Goal: Task Accomplishment & Management: Use online tool/utility

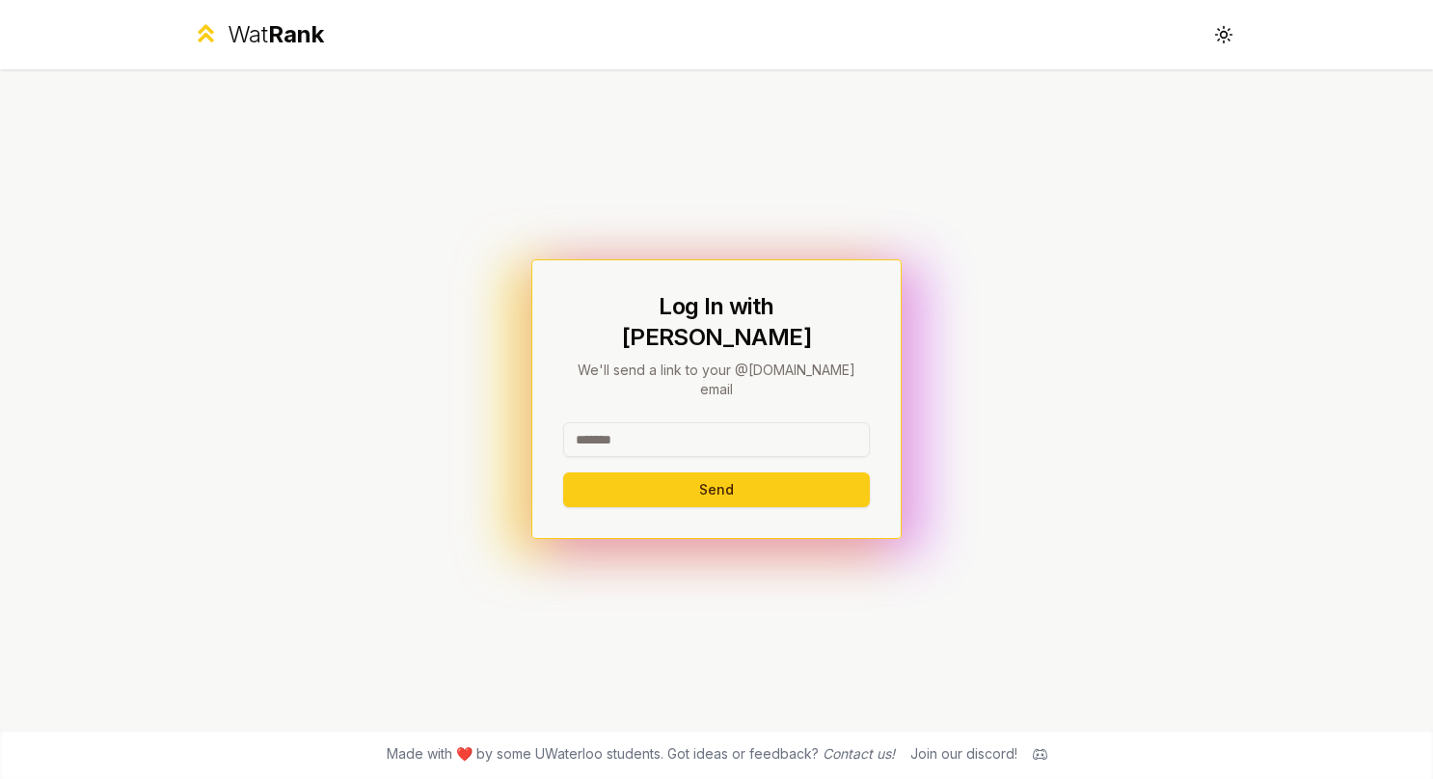
click at [712, 422] on input at bounding box center [716, 439] width 307 height 35
type input "********"
click at [563, 473] on button "Send" at bounding box center [716, 490] width 307 height 35
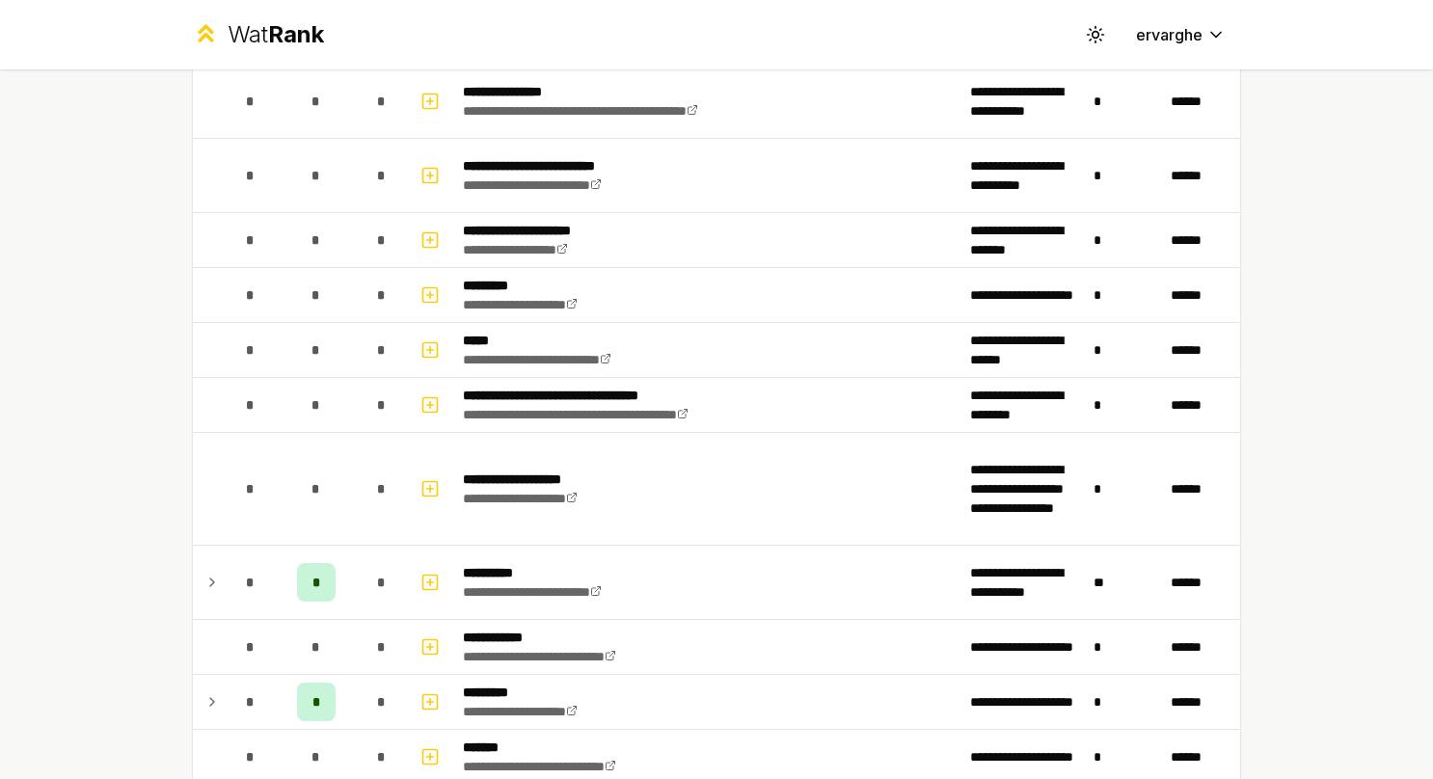
scroll to position [1061, 0]
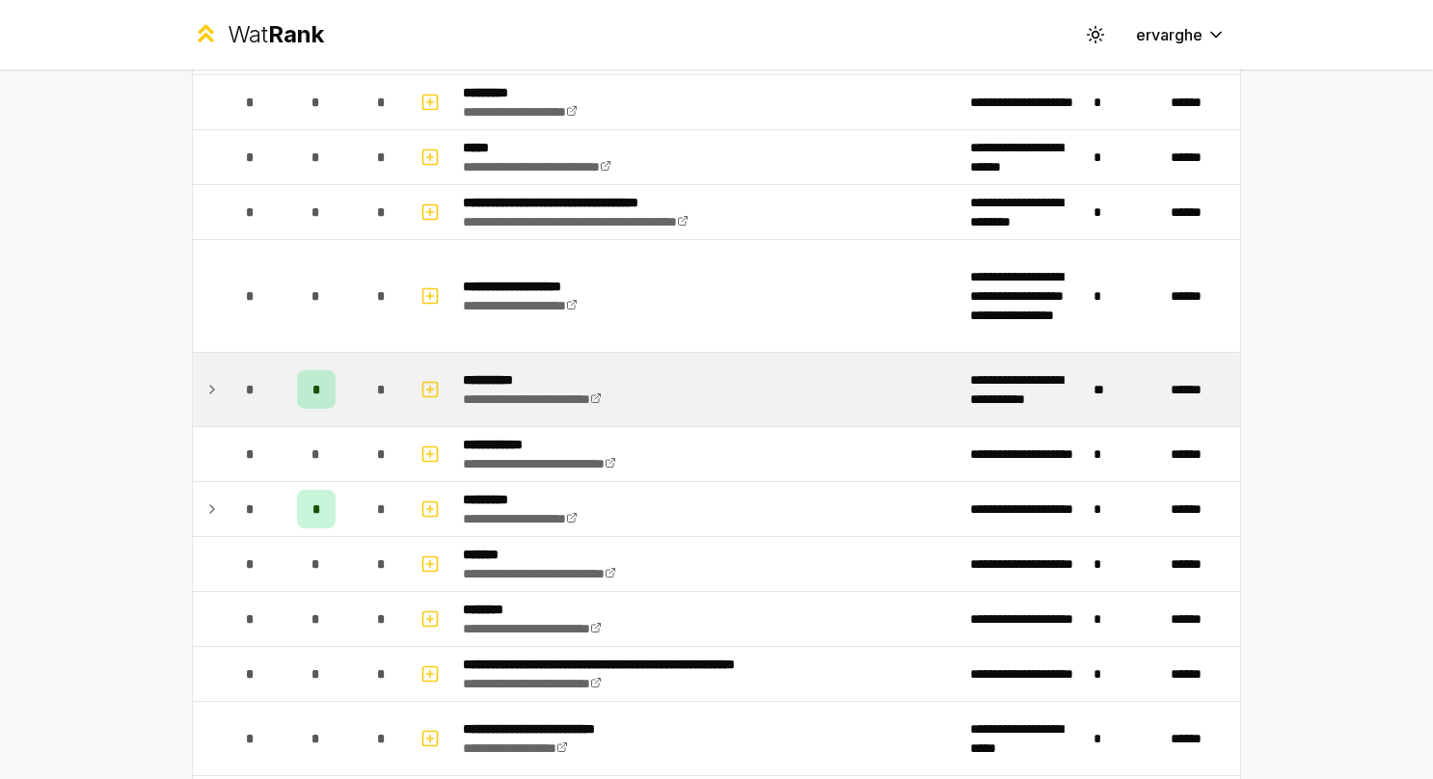
click at [208, 380] on icon at bounding box center [211, 389] width 15 height 23
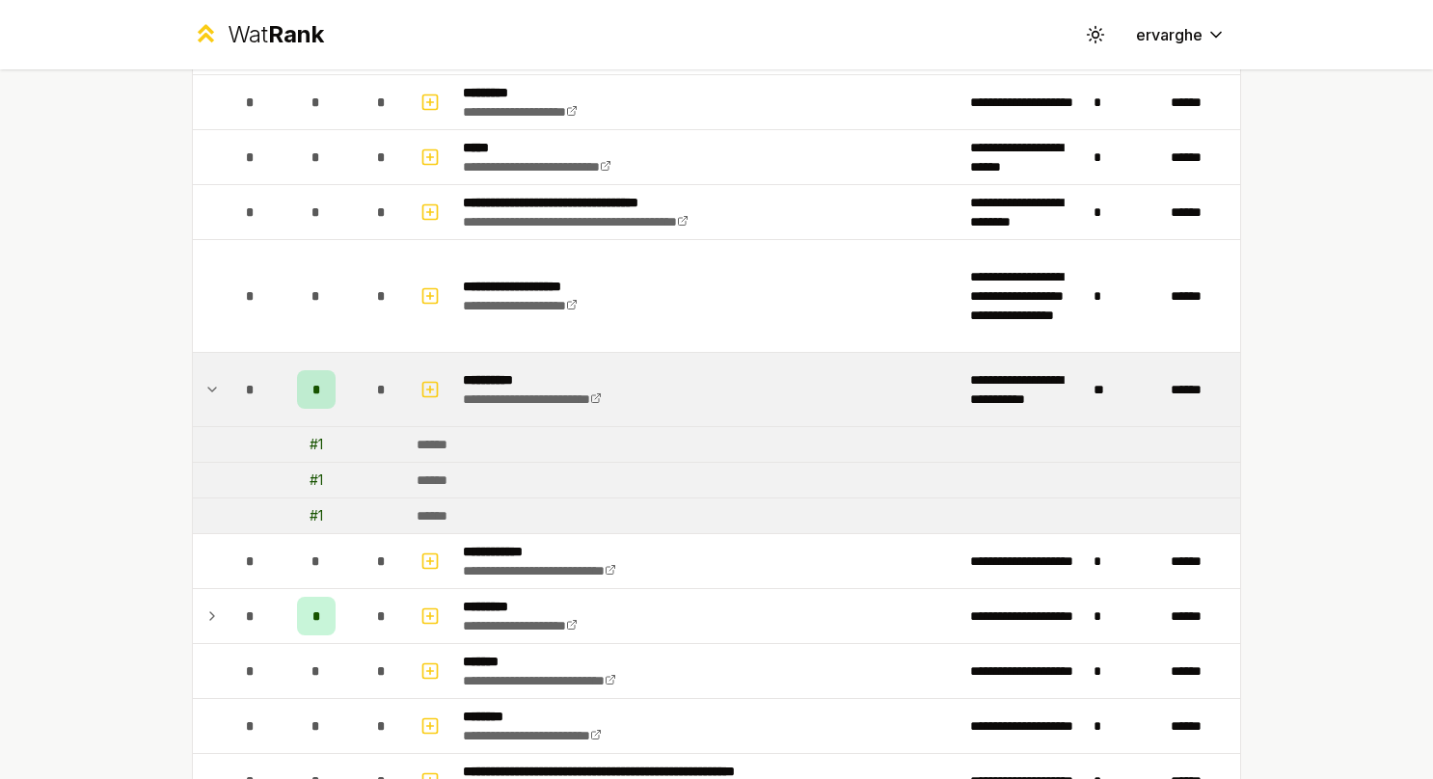
click at [214, 374] on td at bounding box center [208, 389] width 31 height 73
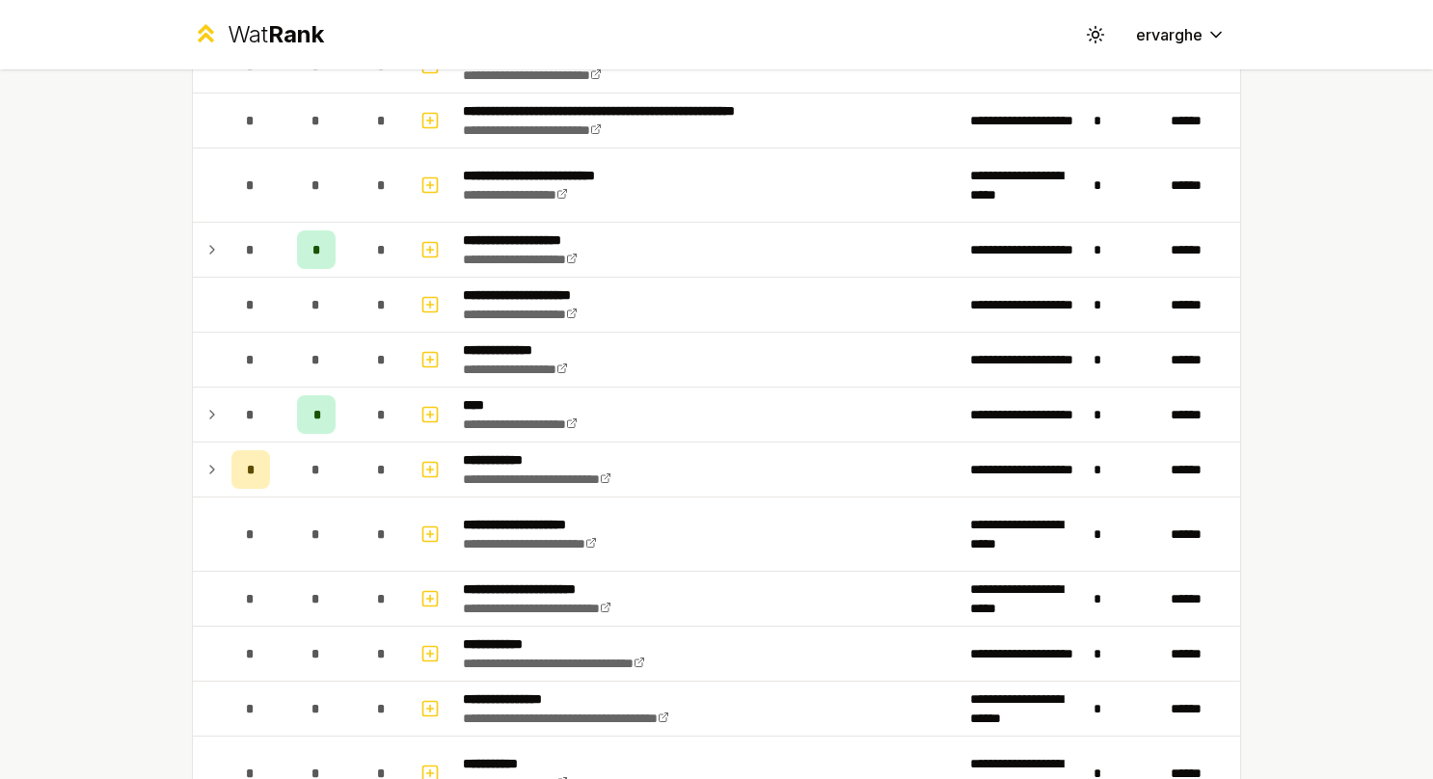
scroll to position [1736, 0]
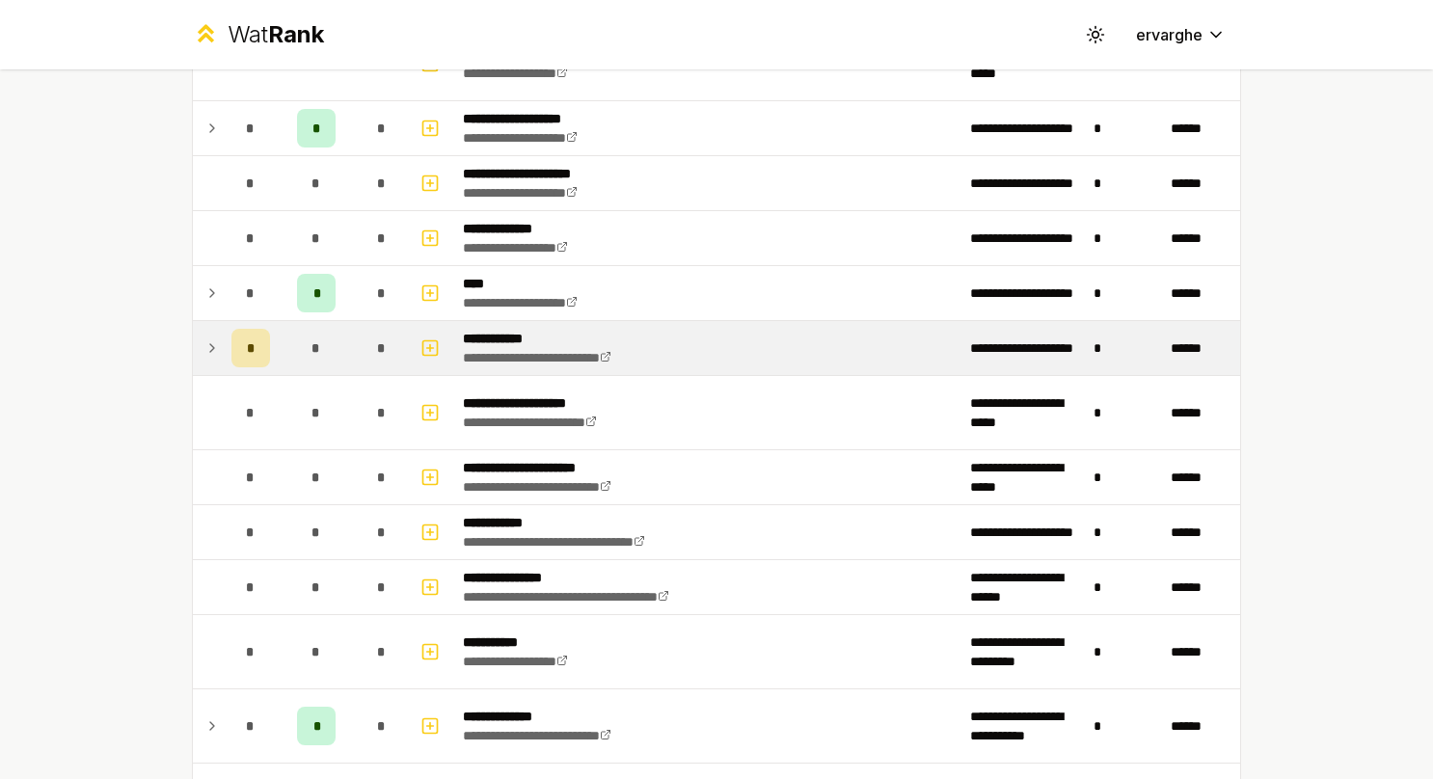
click at [194, 340] on td at bounding box center [208, 348] width 31 height 54
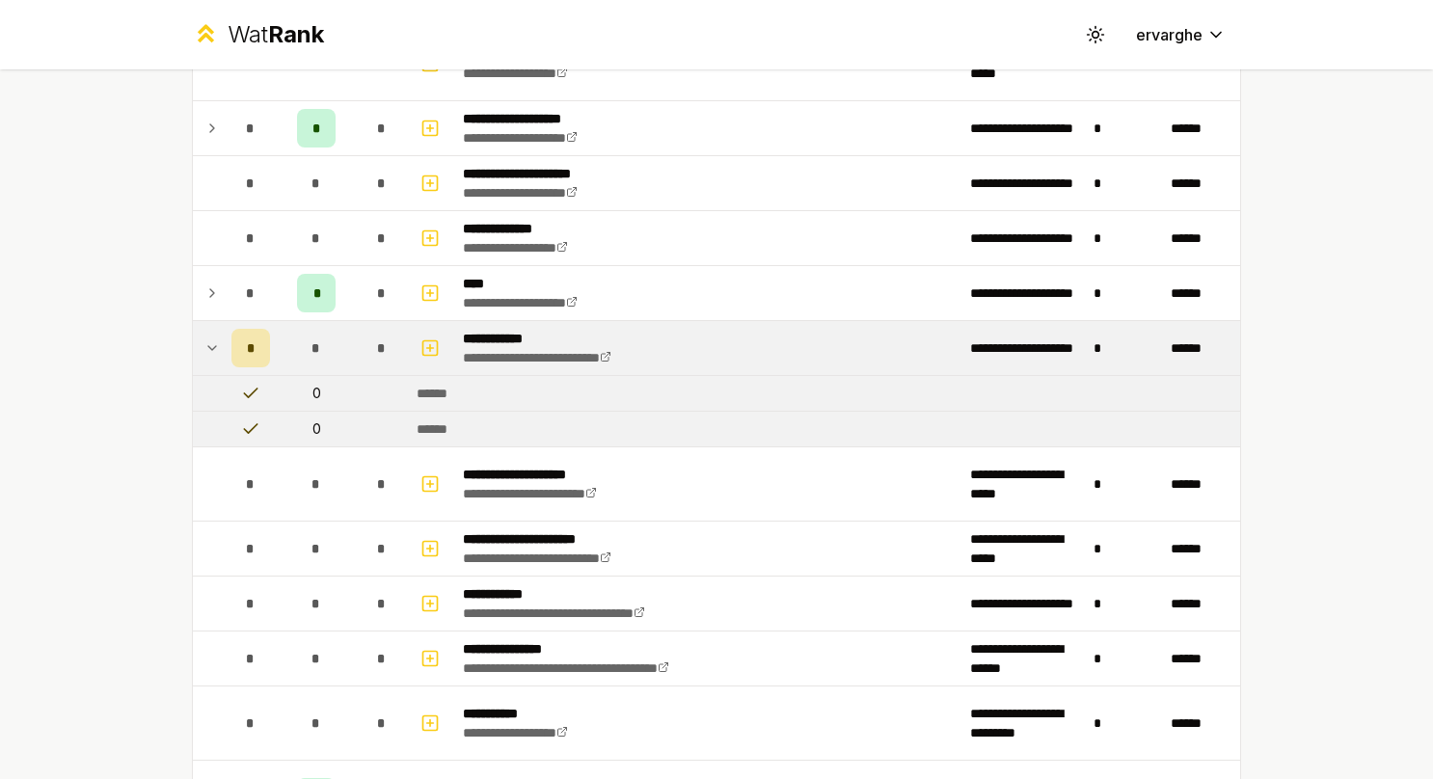
click at [204, 337] on icon at bounding box center [211, 348] width 15 height 23
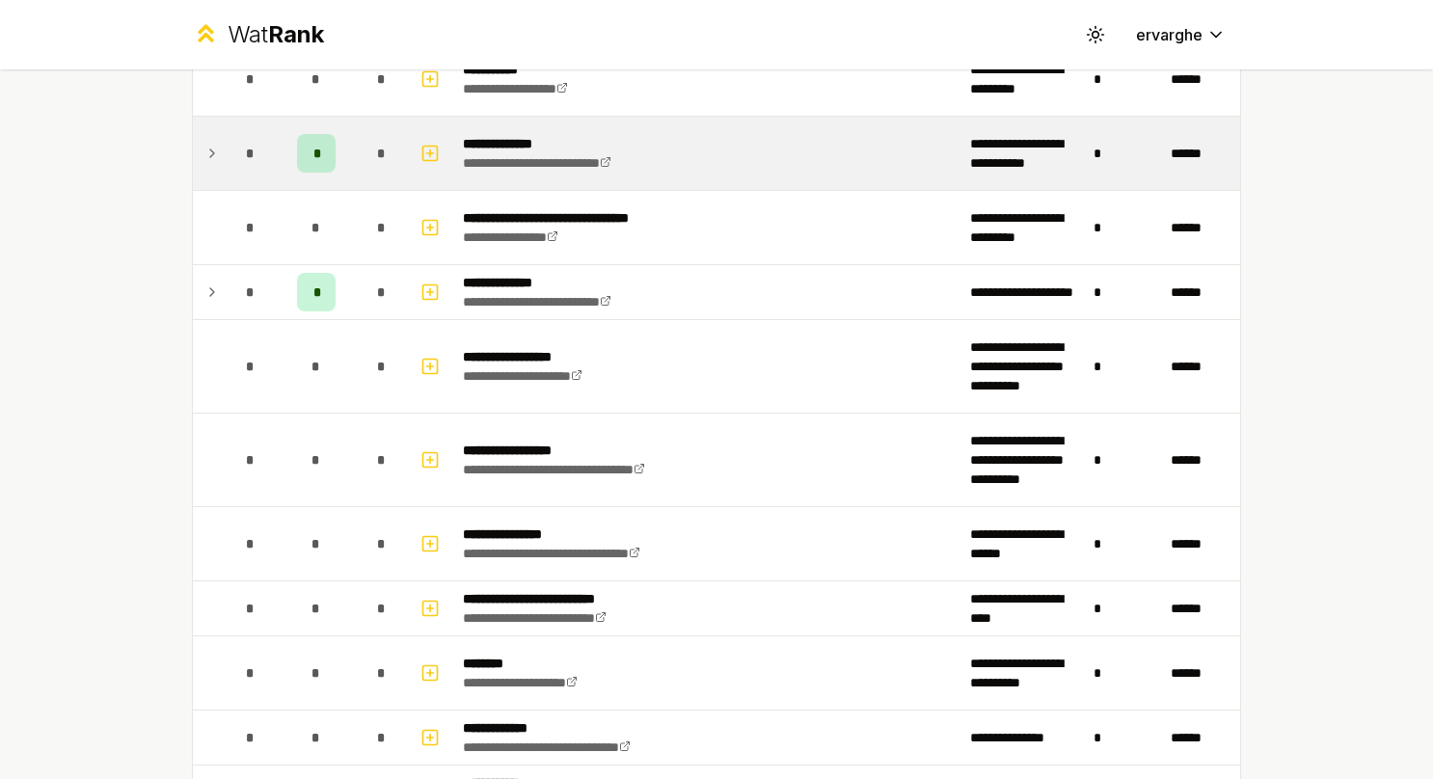
scroll to position [2315, 0]
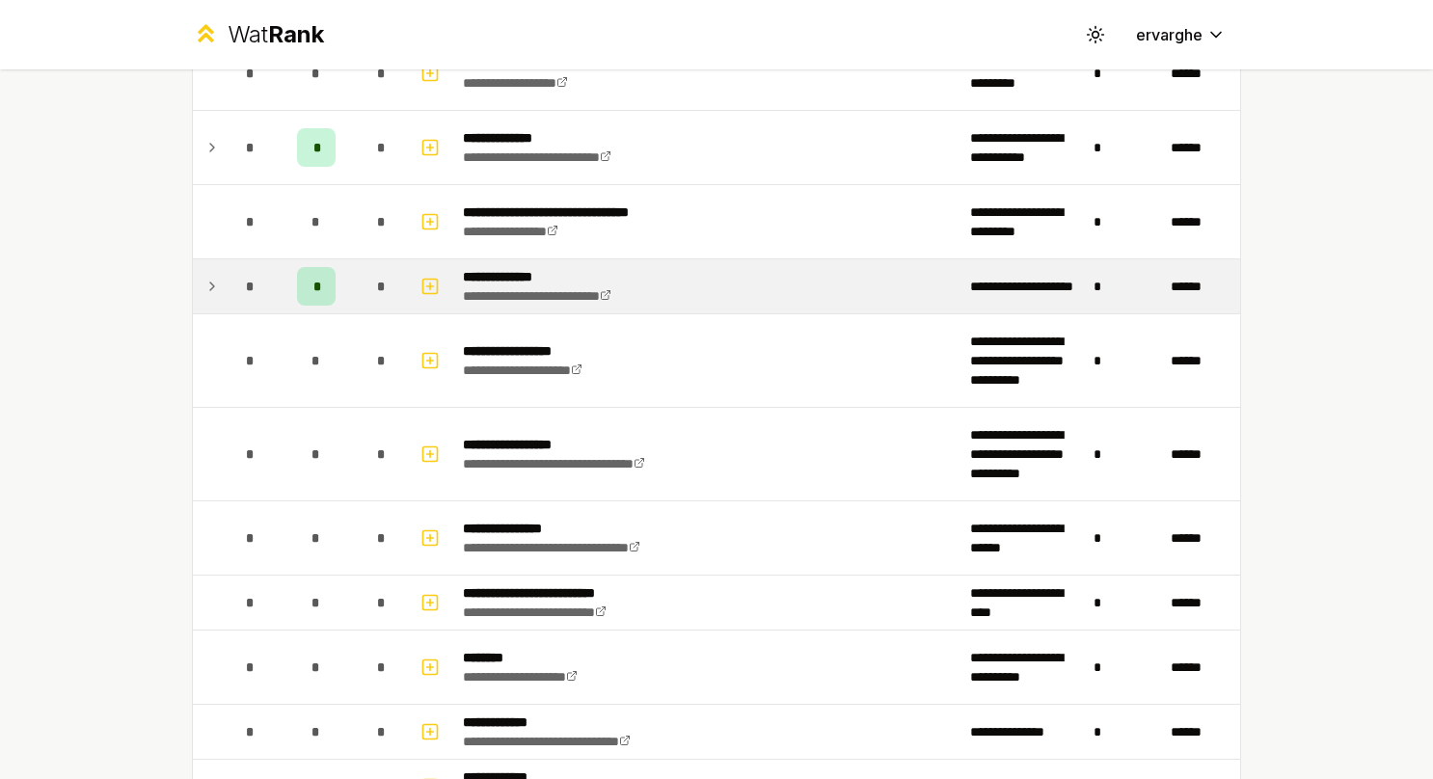
click at [204, 282] on icon at bounding box center [211, 286] width 15 height 23
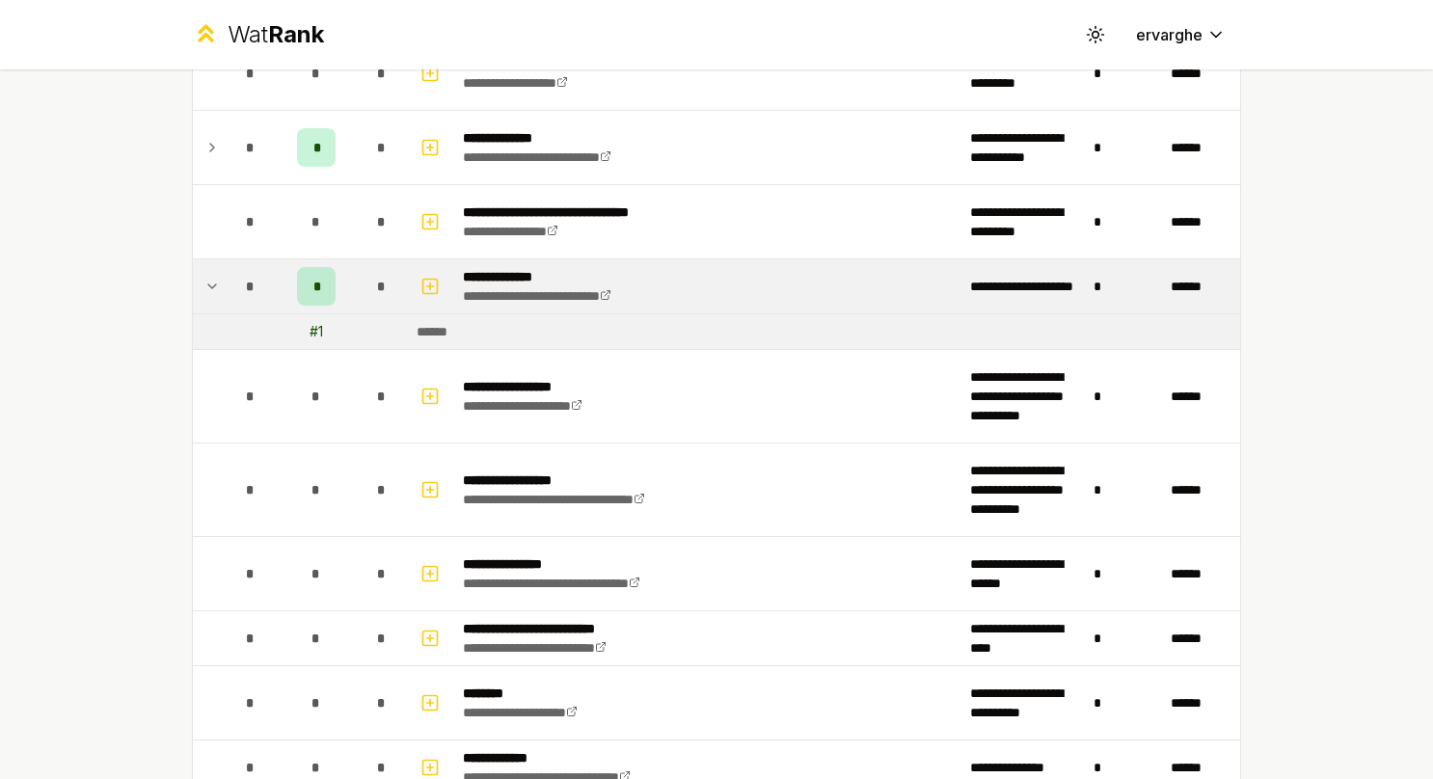
click at [204, 282] on icon at bounding box center [211, 286] width 15 height 23
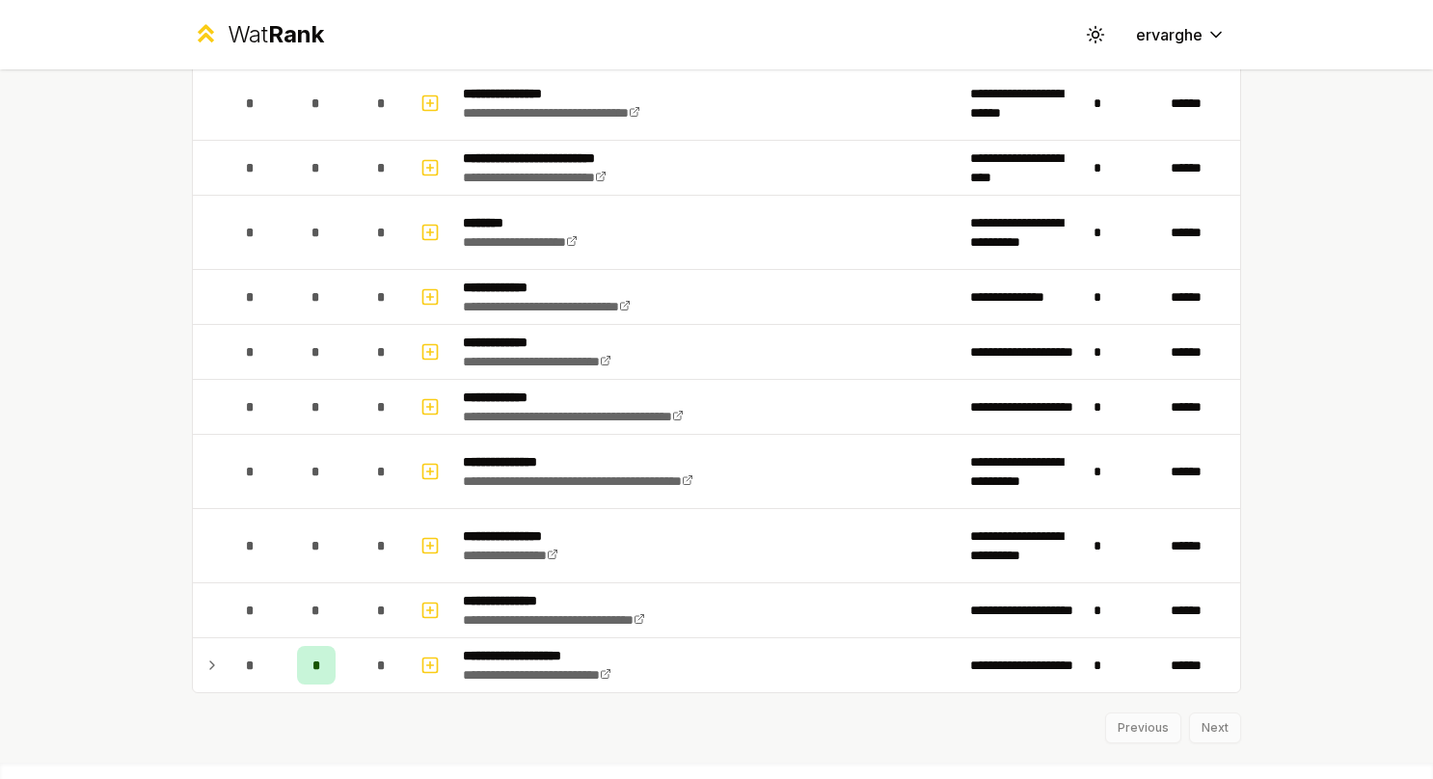
scroll to position [2766, 0]
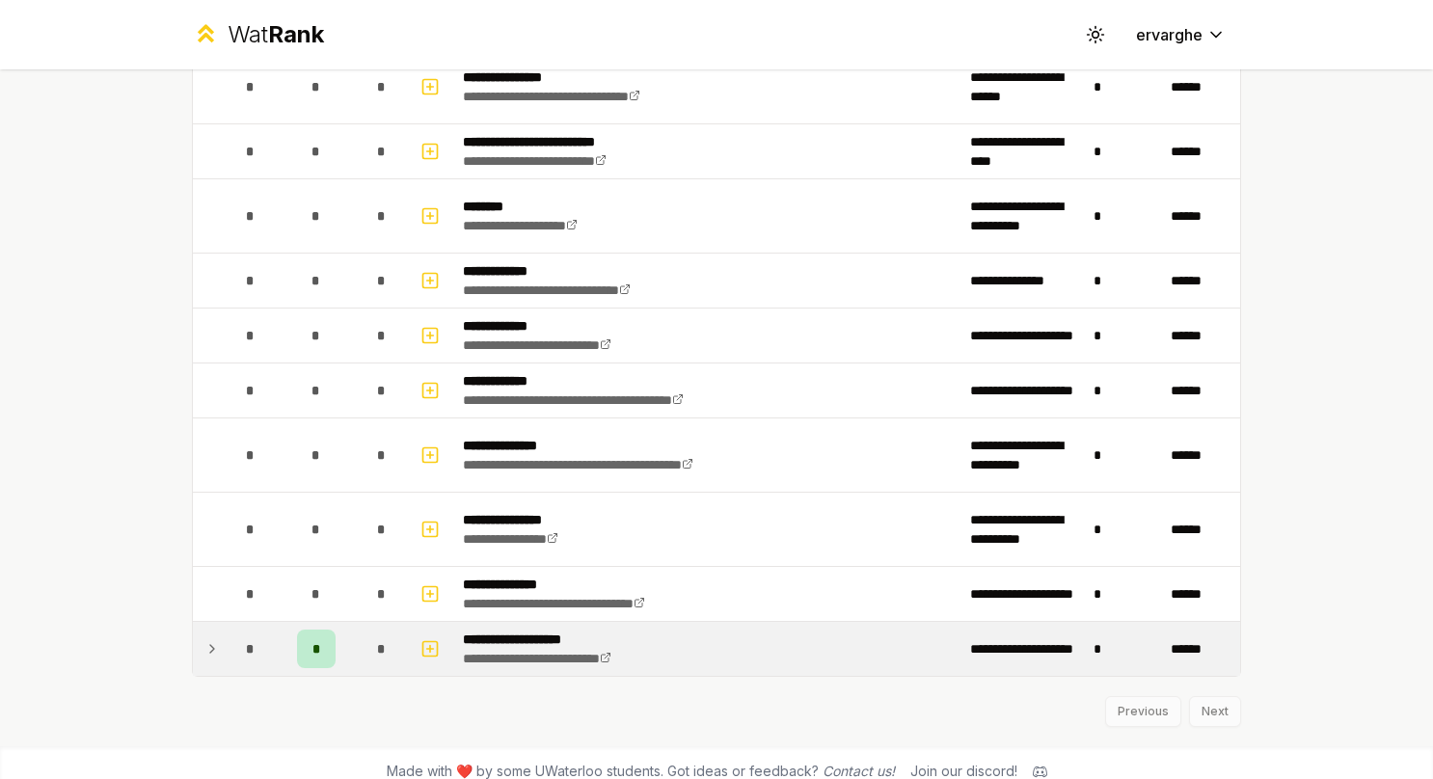
click at [204, 638] on icon at bounding box center [211, 649] width 15 height 23
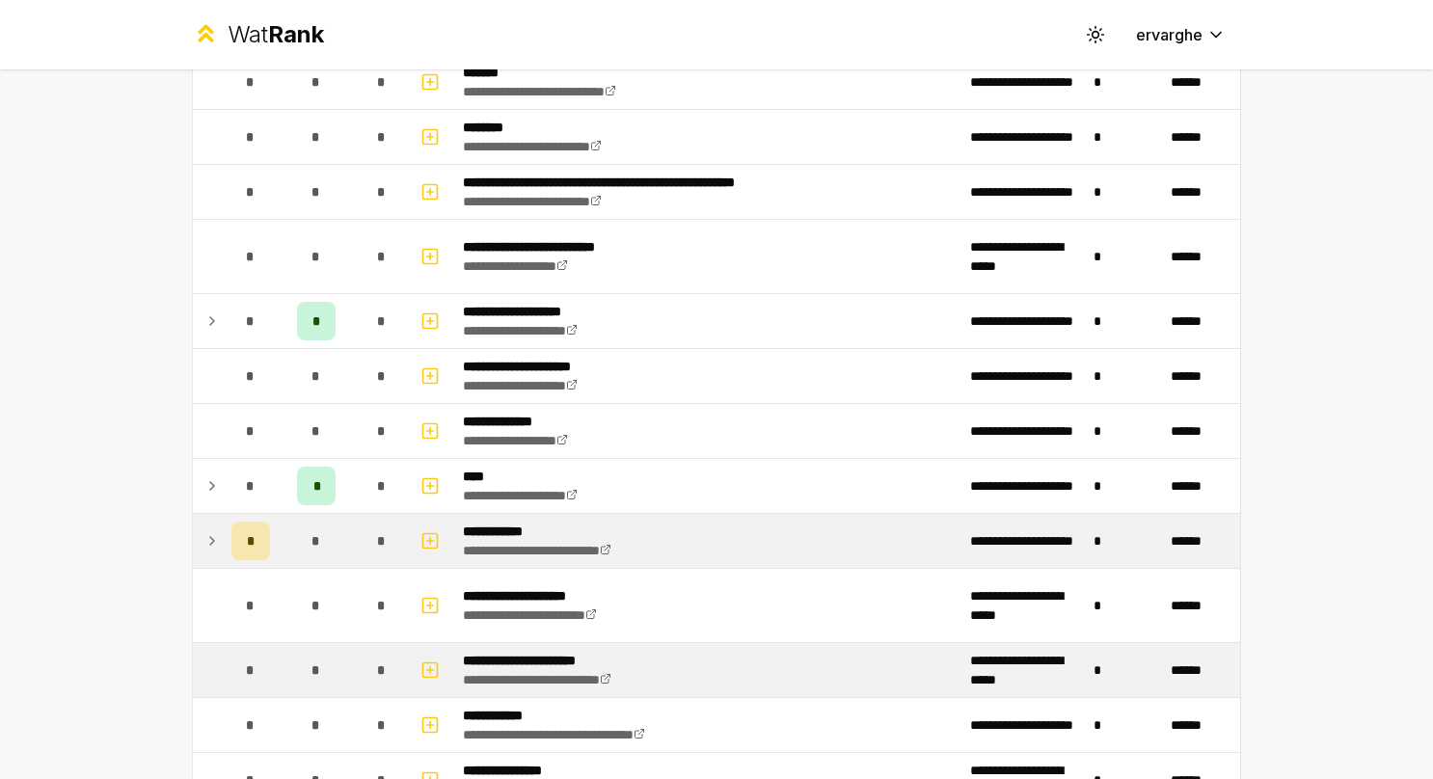
scroll to position [1557, 0]
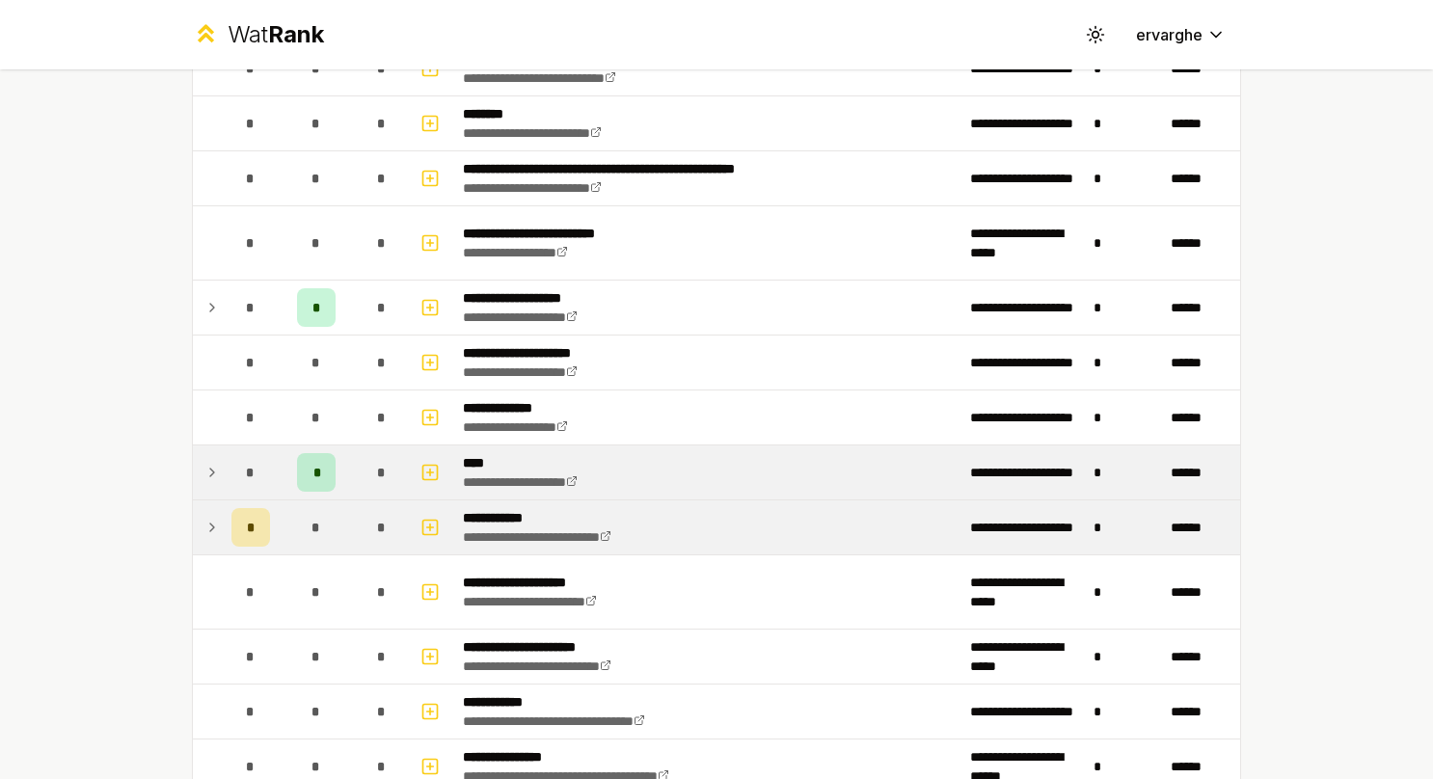
click at [205, 473] on icon at bounding box center [211, 472] width 15 height 23
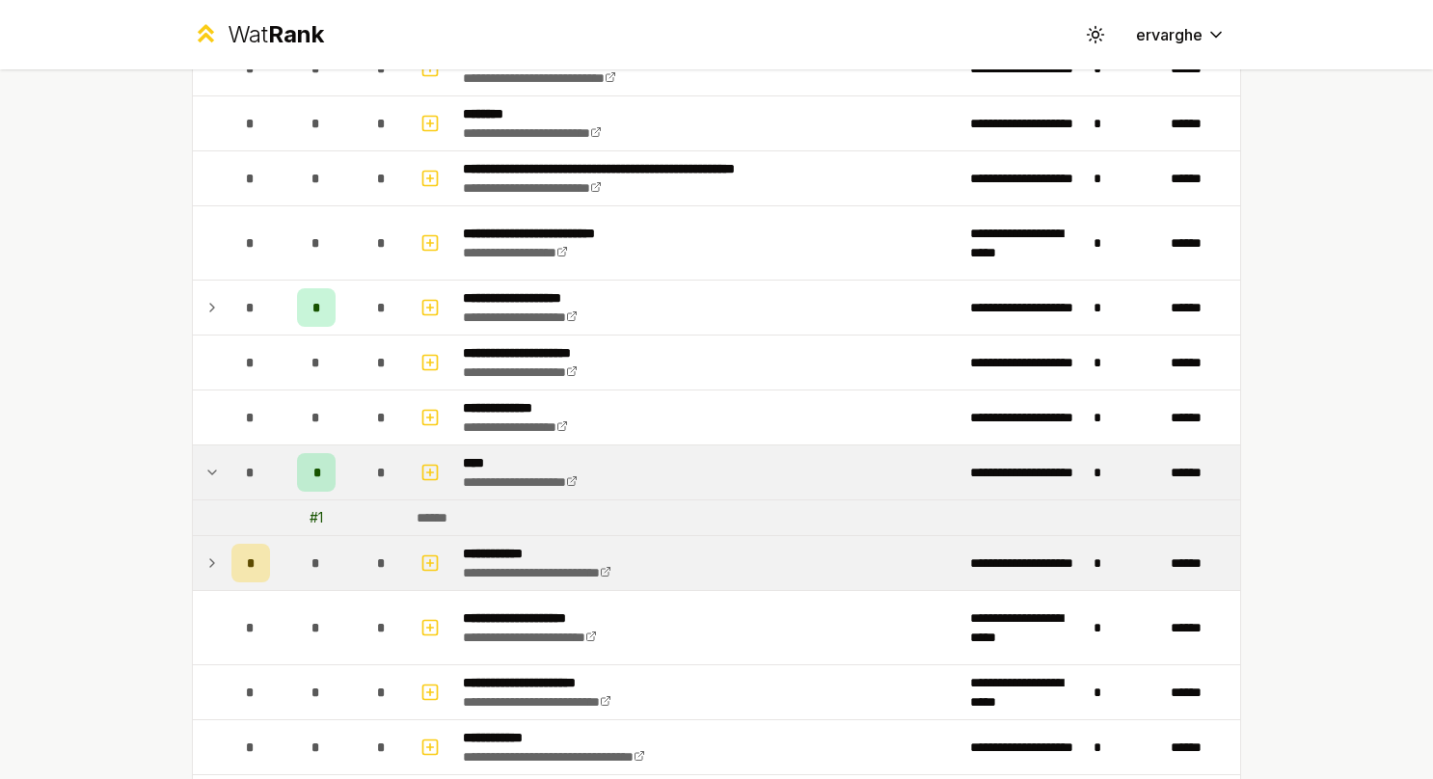
click at [205, 473] on icon at bounding box center [211, 472] width 15 height 23
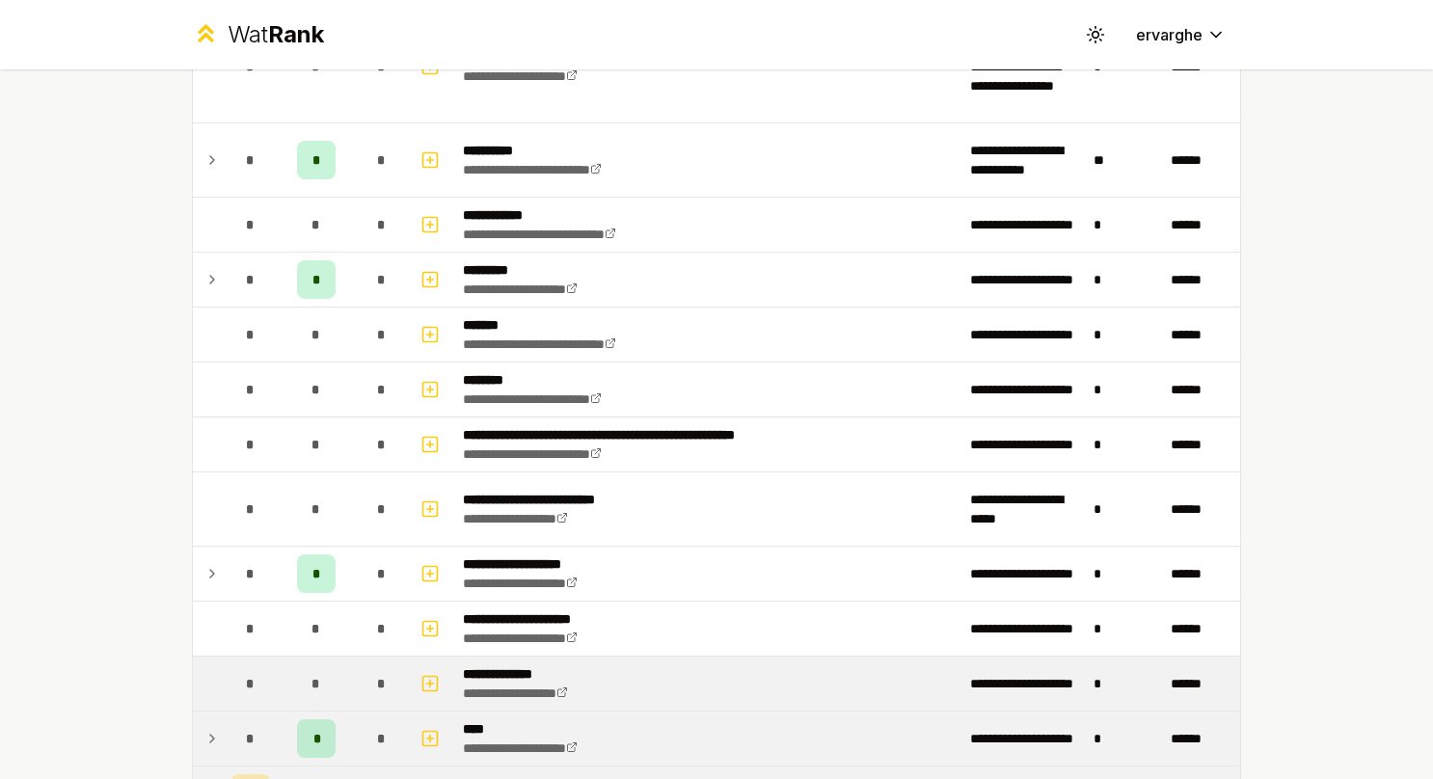
scroll to position [1171, 0]
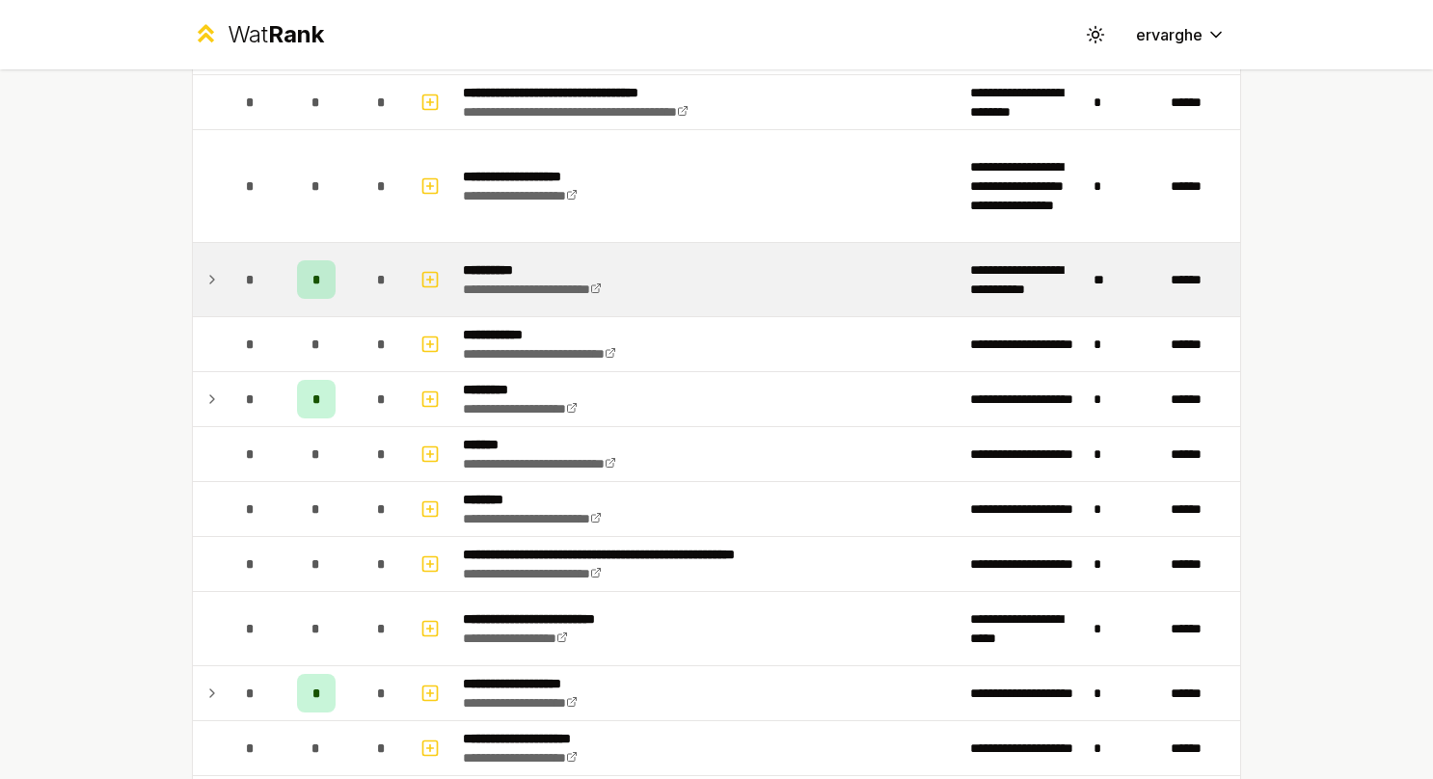
click at [224, 271] on td "*" at bounding box center [251, 279] width 54 height 73
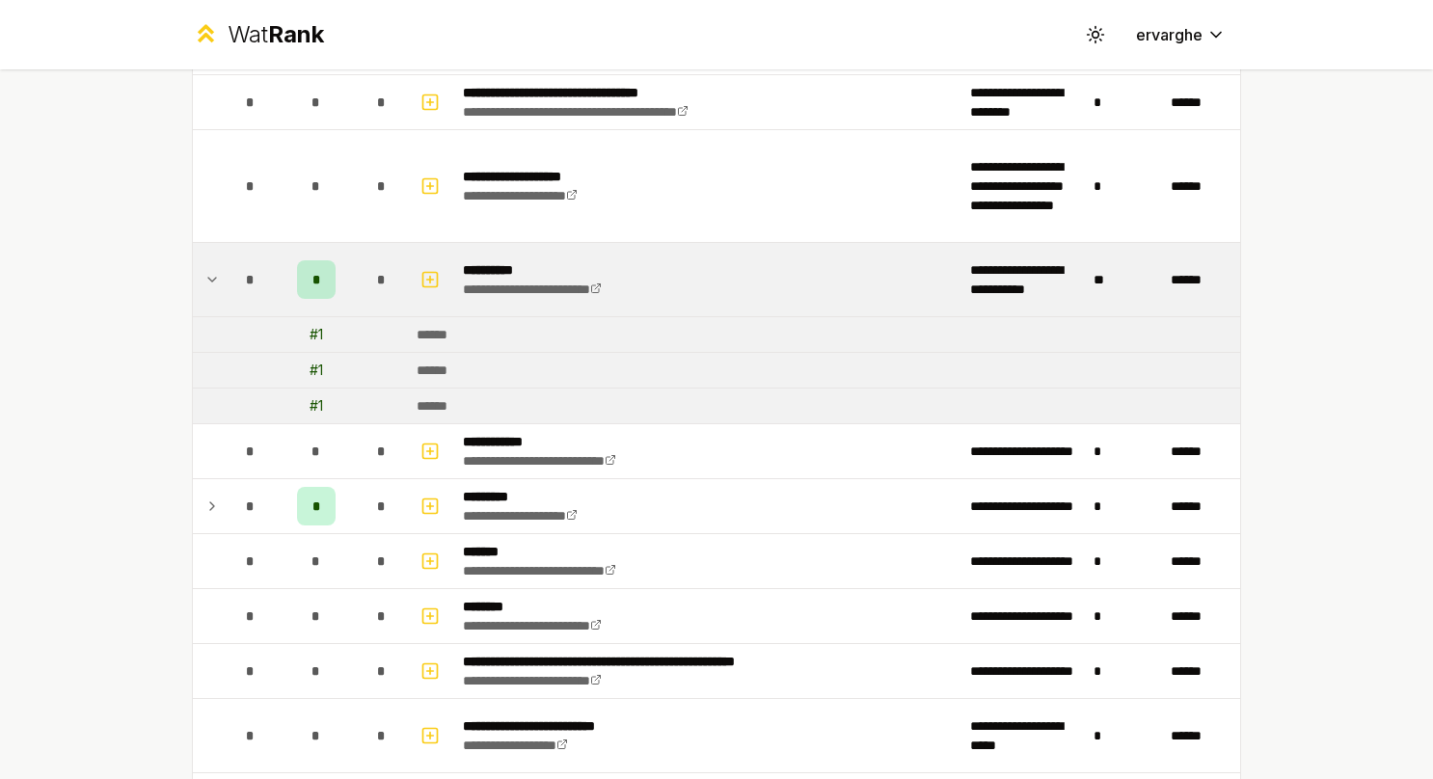
click at [224, 271] on td "*" at bounding box center [251, 279] width 54 height 73
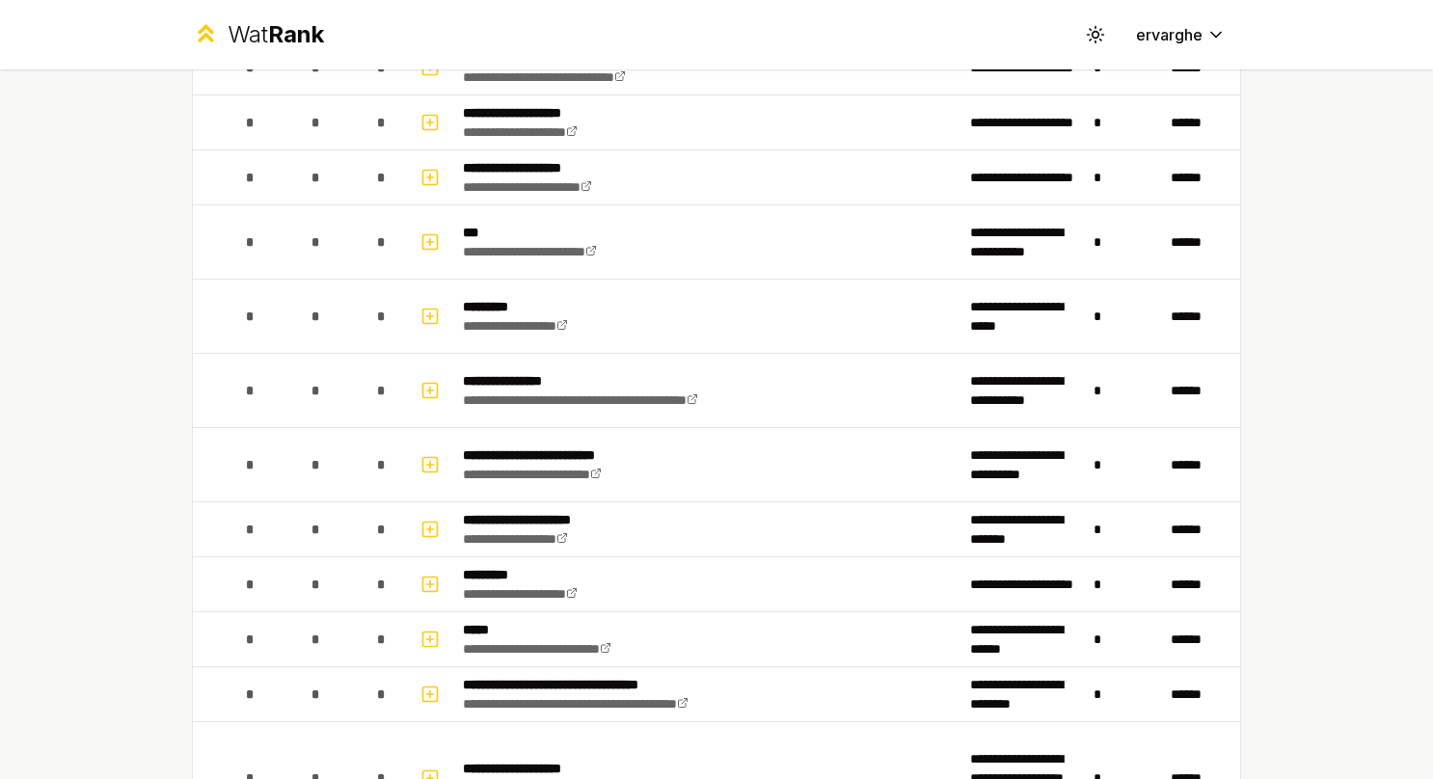
scroll to position [577, 0]
